Goal: Obtain resource: Download file/media

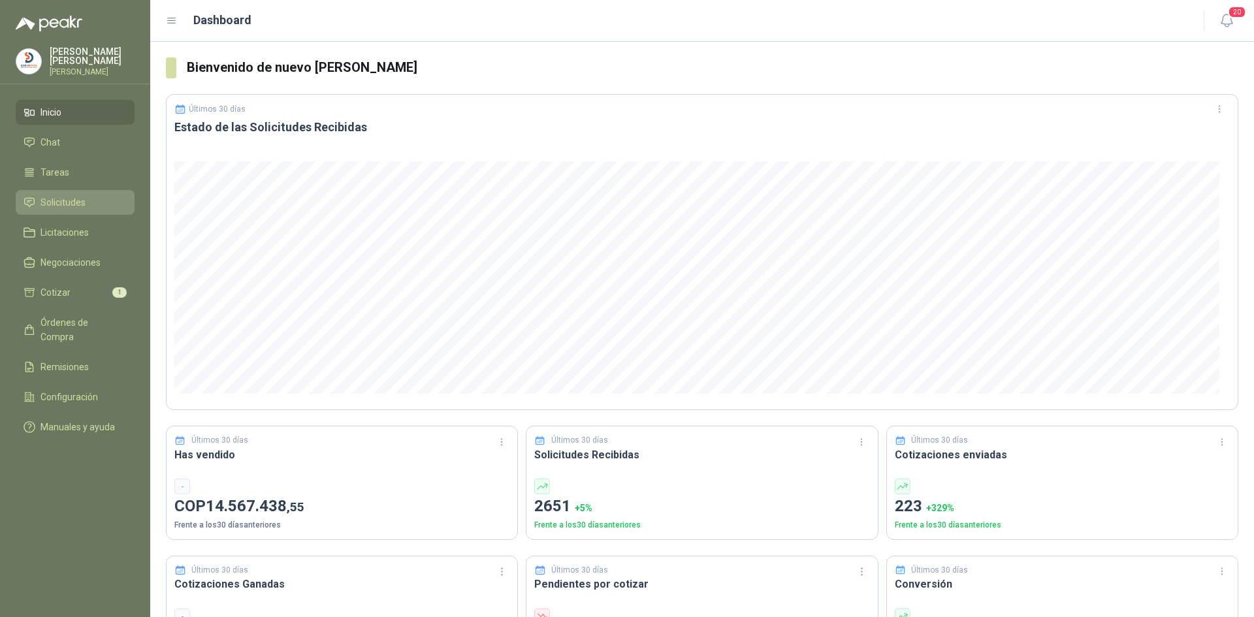
click at [78, 199] on span "Solicitudes" at bounding box center [62, 202] width 45 height 14
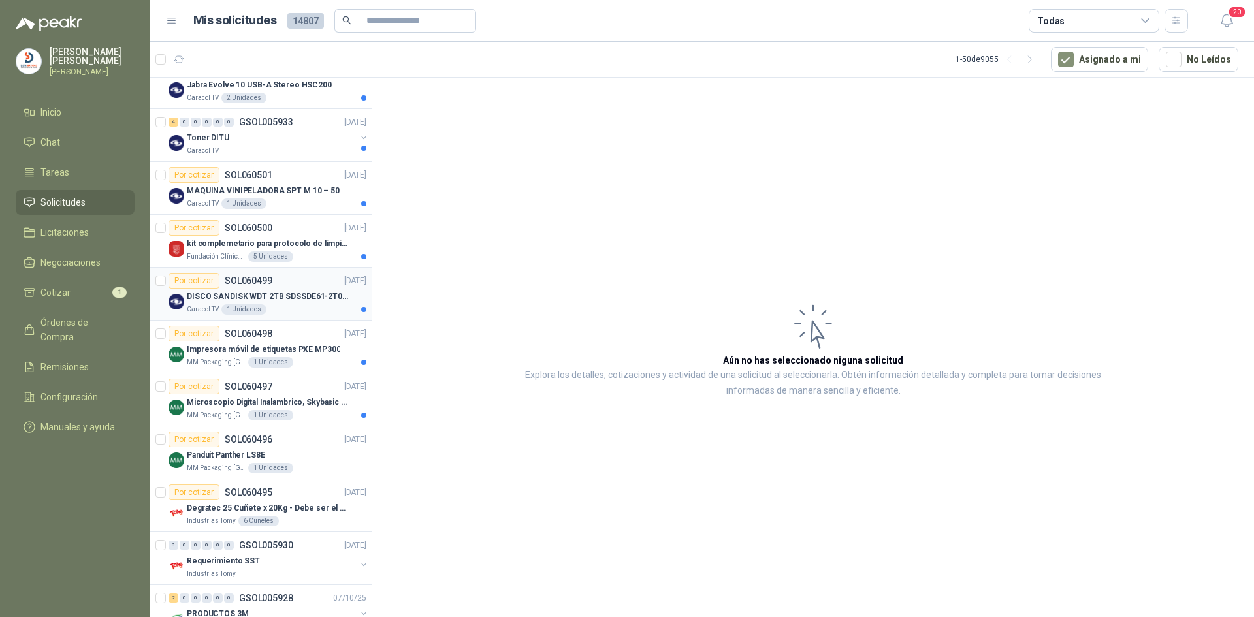
scroll to position [457, 0]
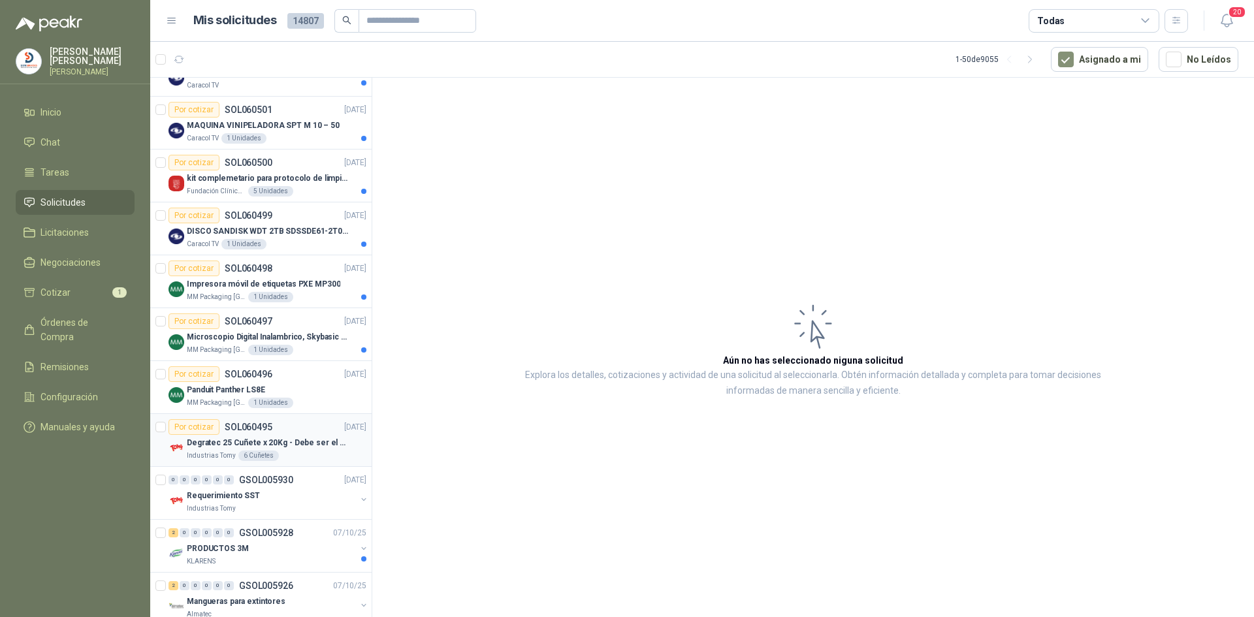
click at [321, 445] on p "Degratec 25 Cuñete x 20Kg - Debe ser el de Tecnas (por ahora homologado) - (Adj…" at bounding box center [268, 443] width 163 height 12
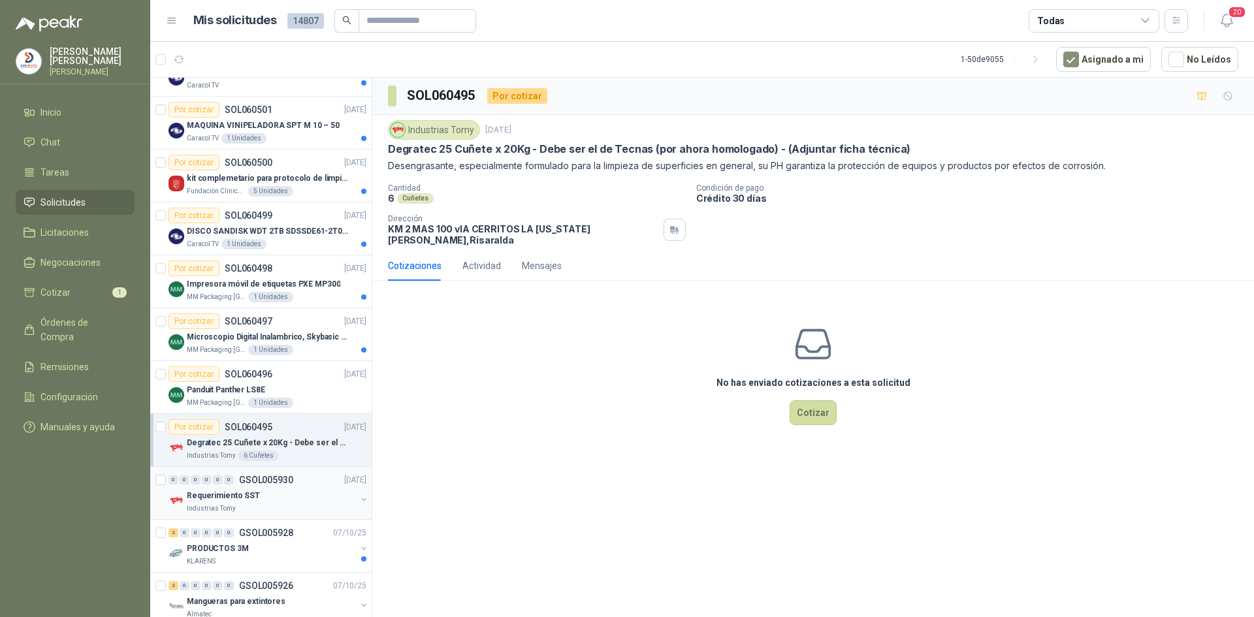
click at [326, 490] on div "Requerimiento SST" at bounding box center [271, 496] width 169 height 16
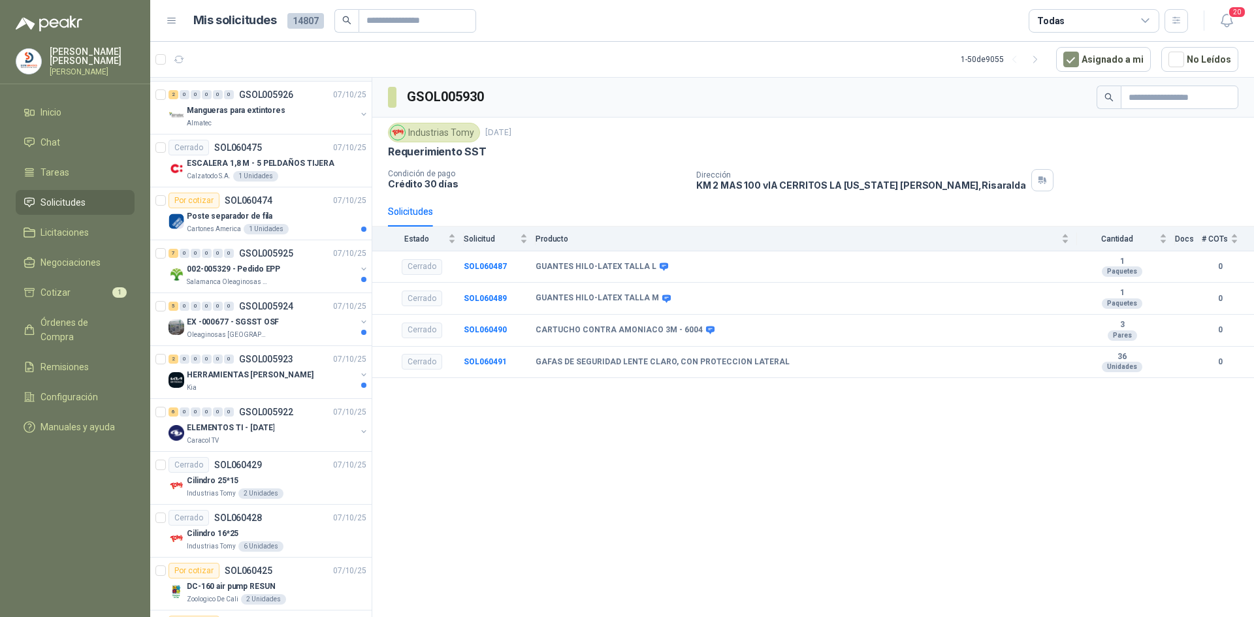
scroll to position [979, 0]
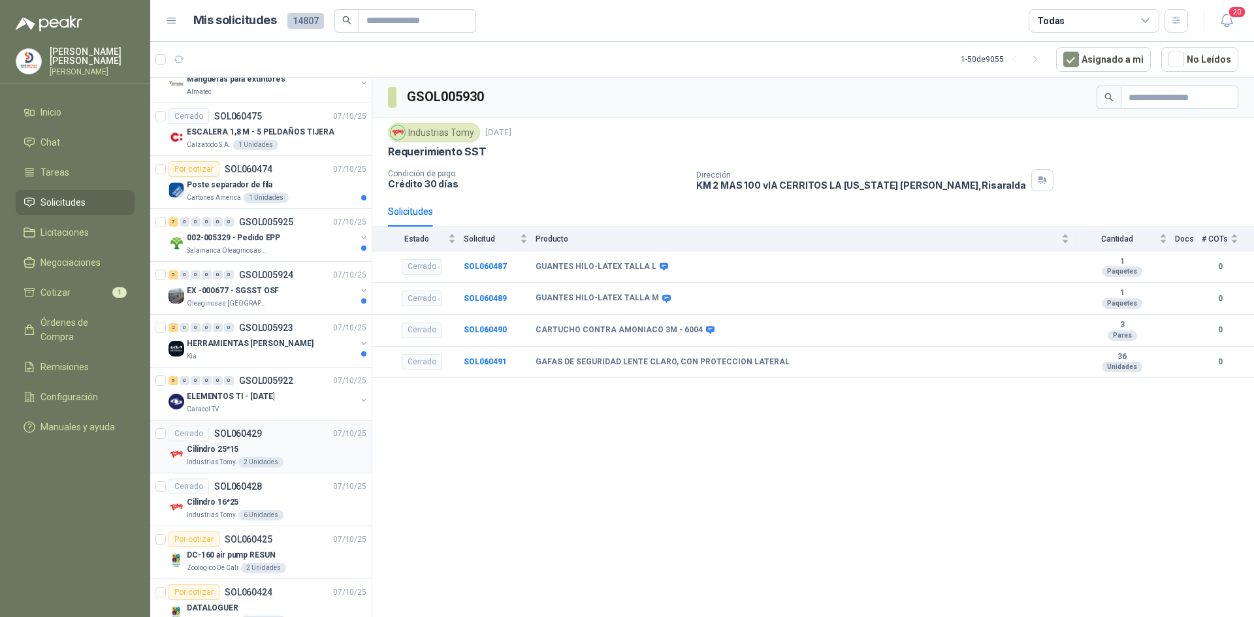
click at [319, 450] on div "Cilindro 25*15" at bounding box center [277, 449] width 180 height 16
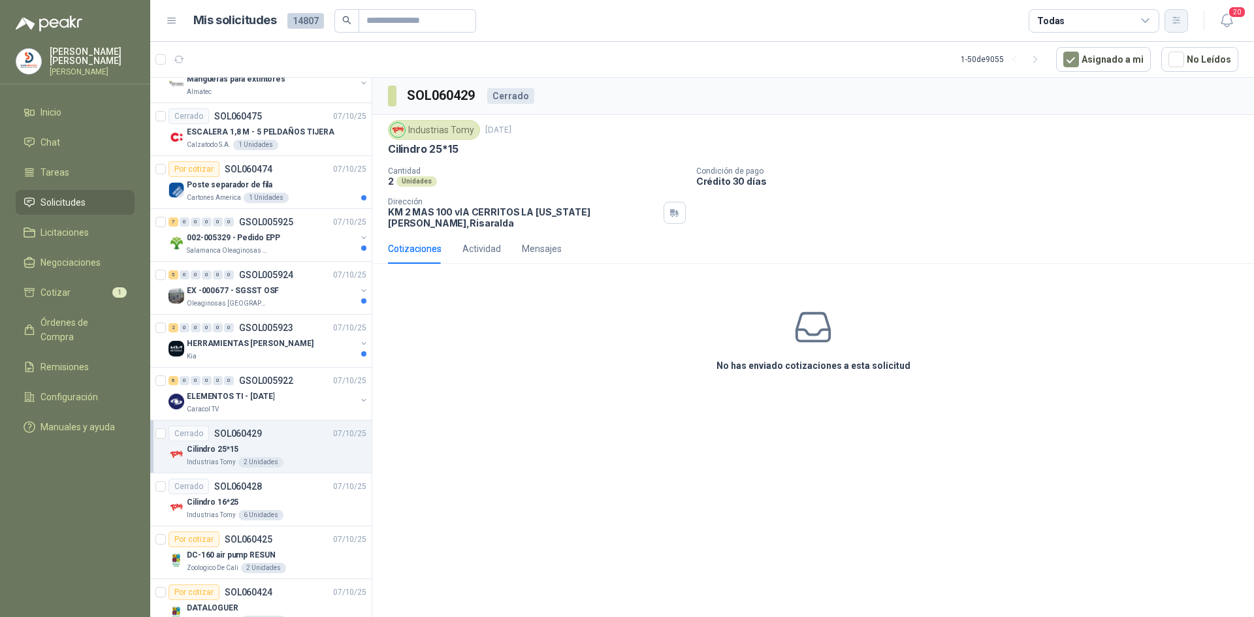
click at [1182, 24] on button "button" at bounding box center [1176, 21] width 24 height 24
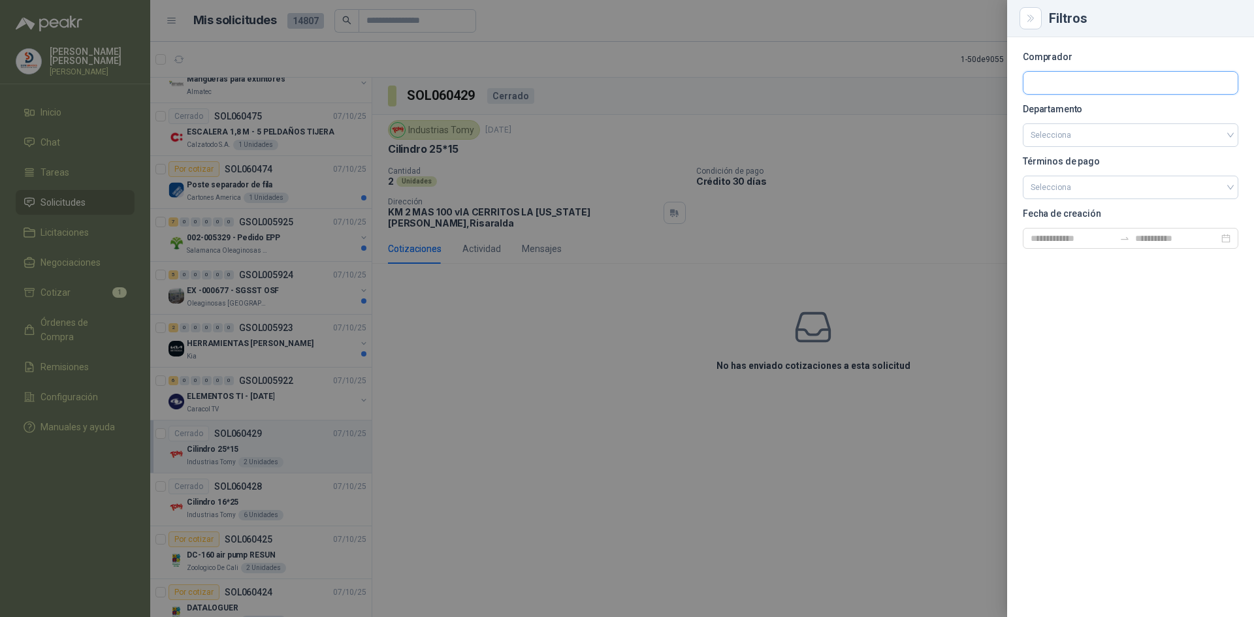
click at [1054, 87] on input "text" at bounding box center [1130, 83] width 214 height 22
type input "***"
click at [1081, 111] on p "Industrias Tomy" at bounding box center [1102, 111] width 99 height 8
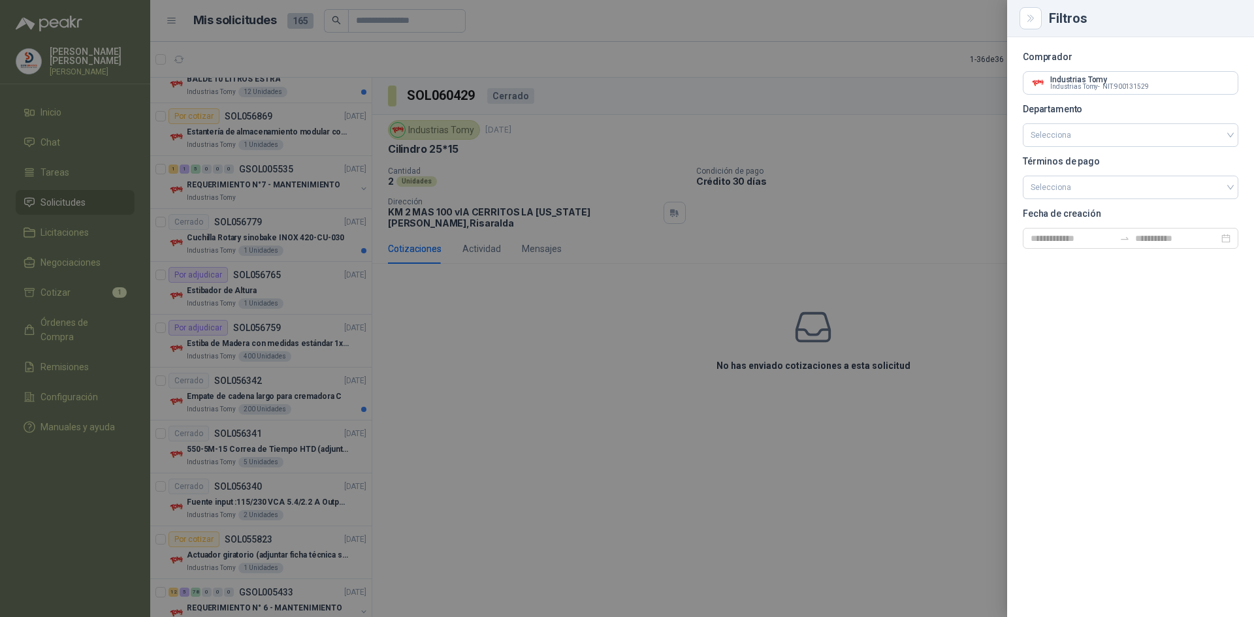
click at [730, 425] on div at bounding box center [627, 308] width 1254 height 617
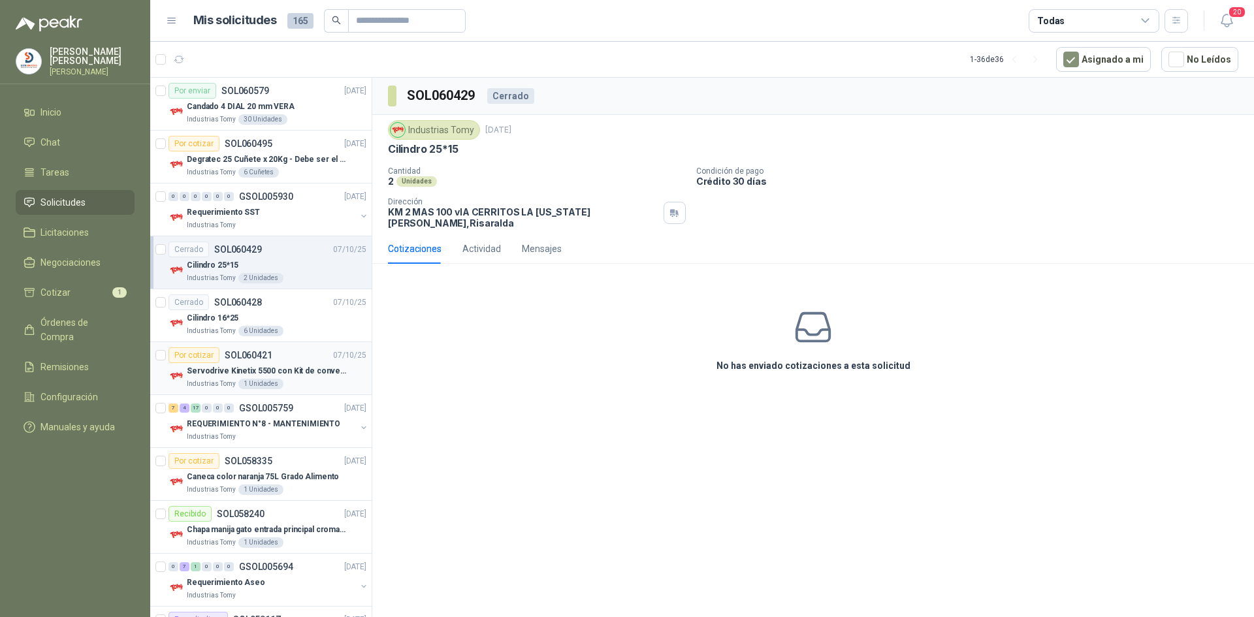
scroll to position [65, 0]
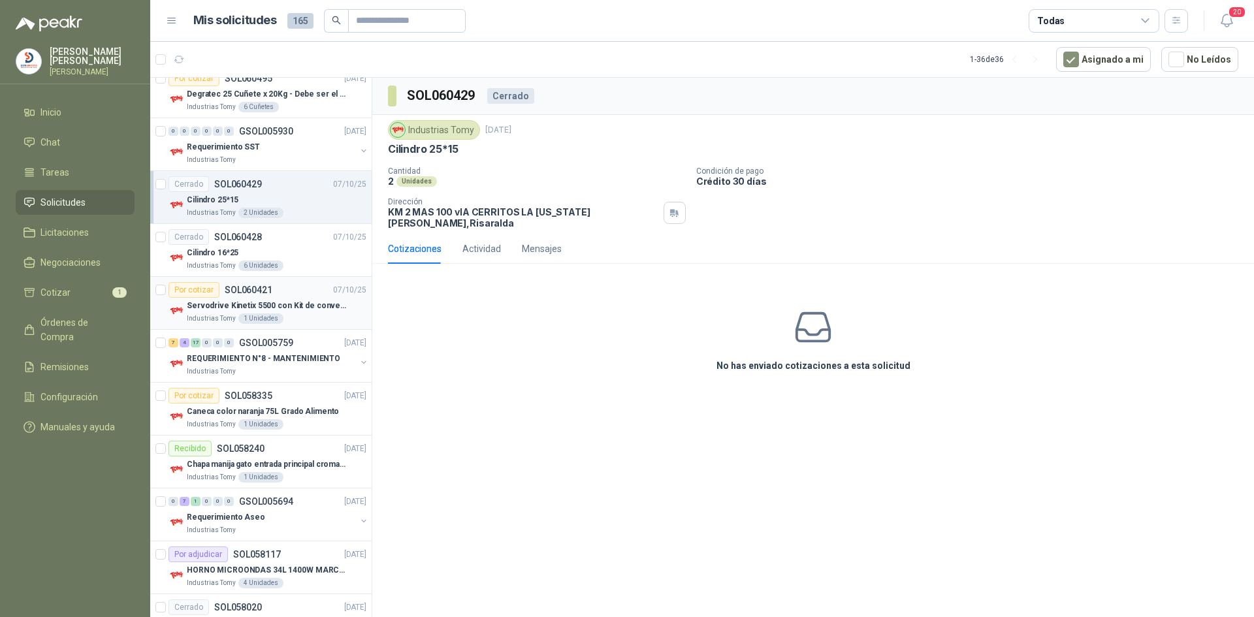
click at [306, 319] on div "Industrias Tomy 1 Unidades" at bounding box center [277, 318] width 180 height 10
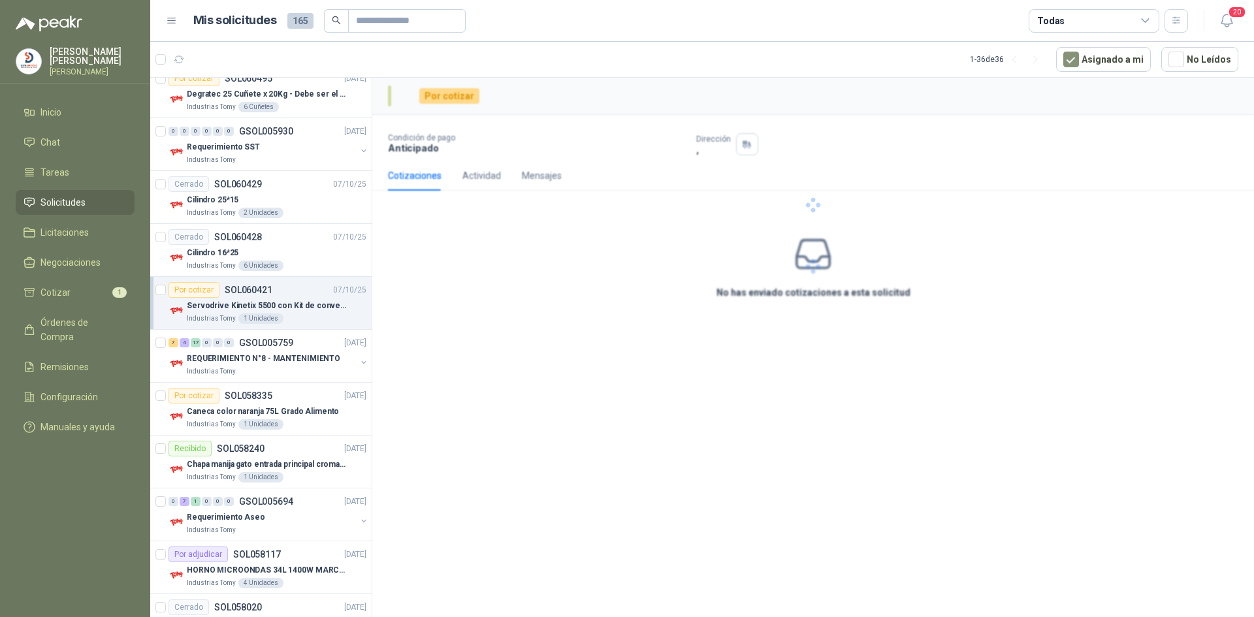
click at [319, 309] on p "Servodrive Kinetix 5500 con Kit de conversión y filtro (Ref 41350505)" at bounding box center [268, 306] width 163 height 12
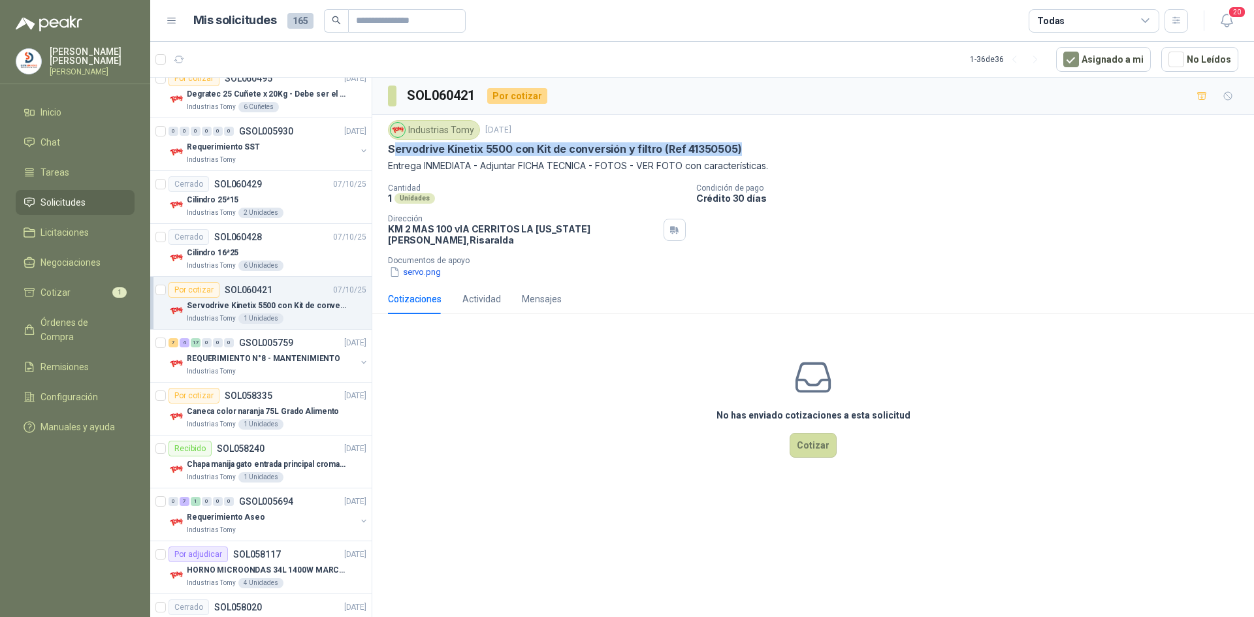
drag, startPoint x: 404, startPoint y: 148, endPoint x: 732, endPoint y: 148, distance: 327.8
click at [732, 148] on p "Servodrive Kinetix 5500 con Kit de conversión y filtro (Ref 41350505)" at bounding box center [565, 149] width 354 height 14
click at [425, 265] on button "servo.png" at bounding box center [415, 272] width 54 height 14
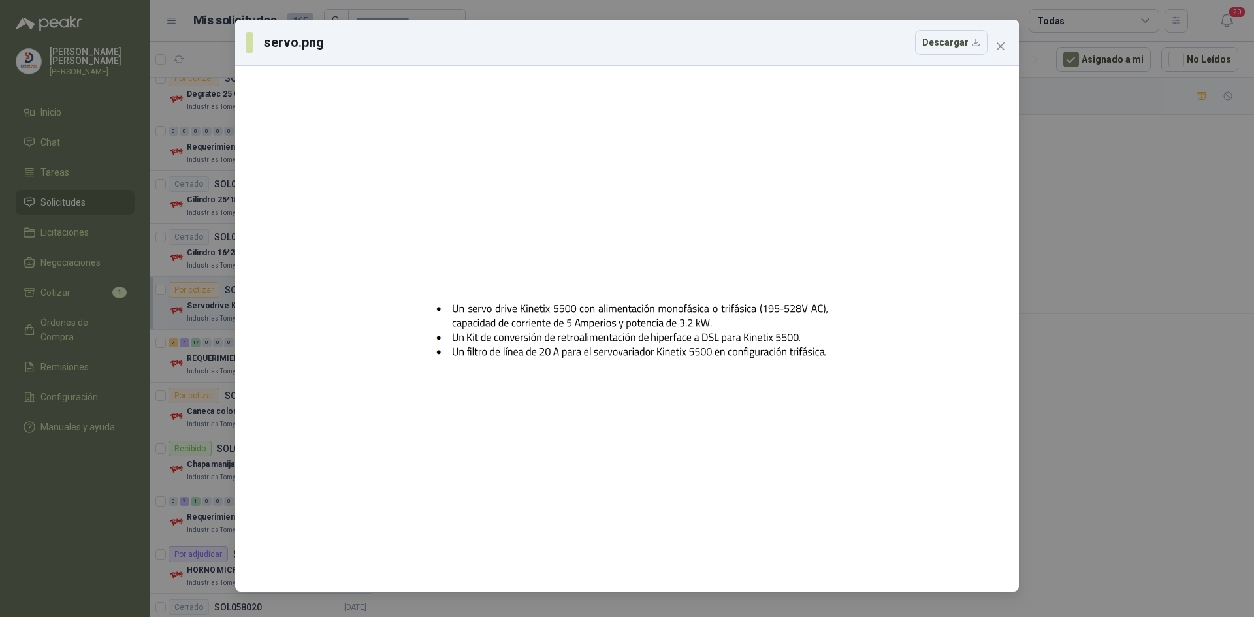
click at [1140, 377] on div "servo.png Descargar" at bounding box center [627, 308] width 1254 height 617
